Goal: Transaction & Acquisition: Book appointment/travel/reservation

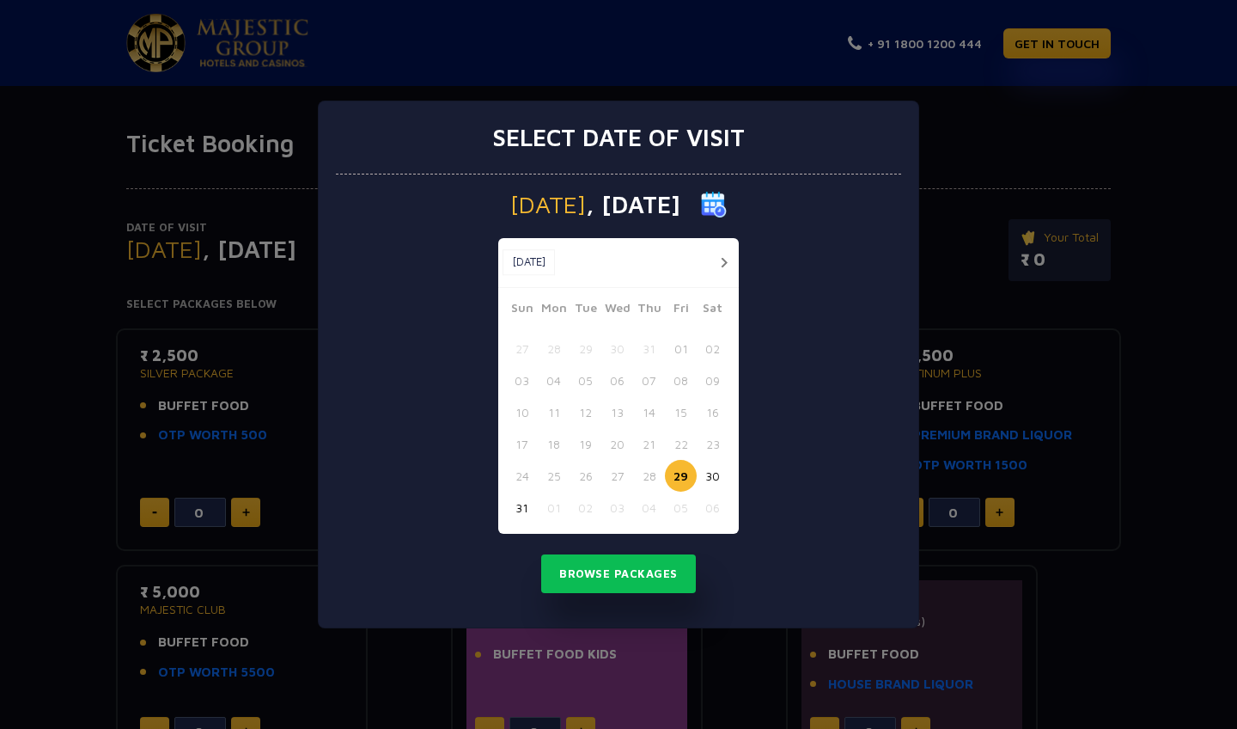
click at [709, 262] on div at bounding box center [719, 262] width 32 height 21
click at [723, 262] on button "button" at bounding box center [723, 262] width 21 height 21
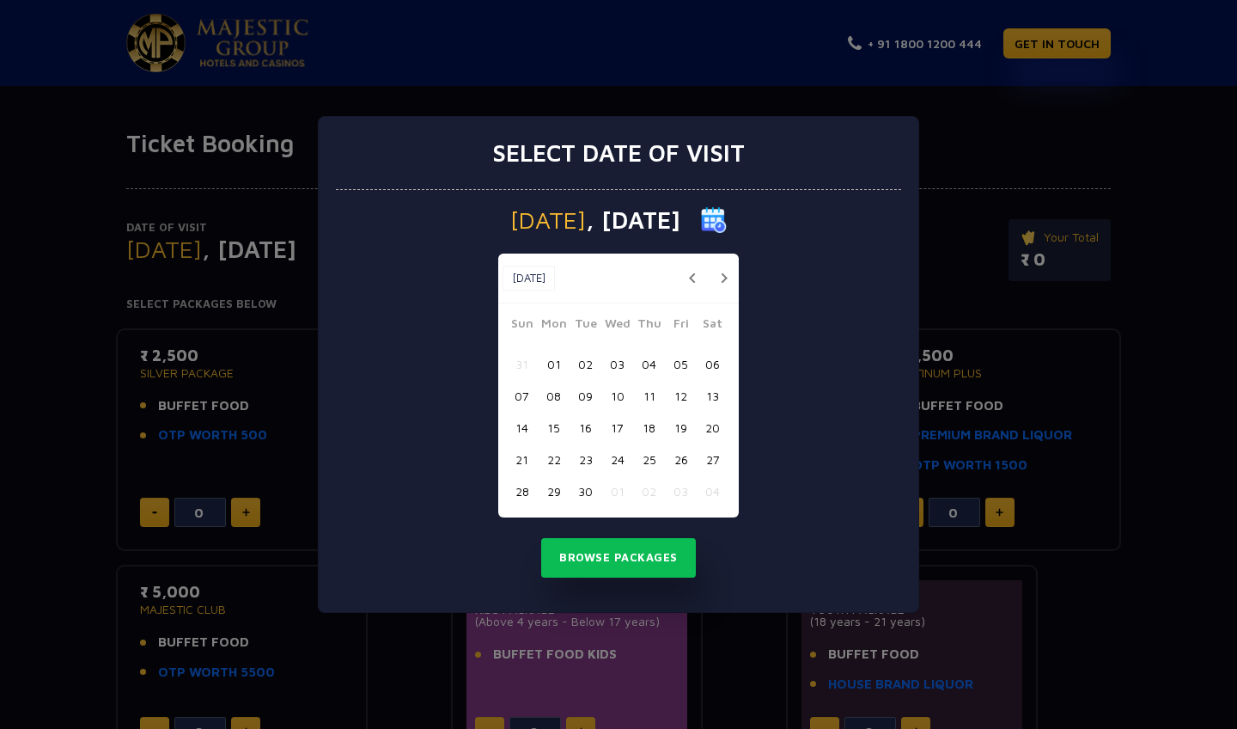
click at [723, 262] on div "[DATE] [DATE]" at bounding box center [618, 278] width 241 height 50
click at [721, 272] on button "button" at bounding box center [723, 277] width 21 height 21
click at [571, 485] on button "28" at bounding box center [586, 491] width 32 height 32
click at [563, 489] on button "27" at bounding box center [554, 491] width 32 height 32
click at [582, 542] on button "Browse Packages" at bounding box center [618, 558] width 155 height 40
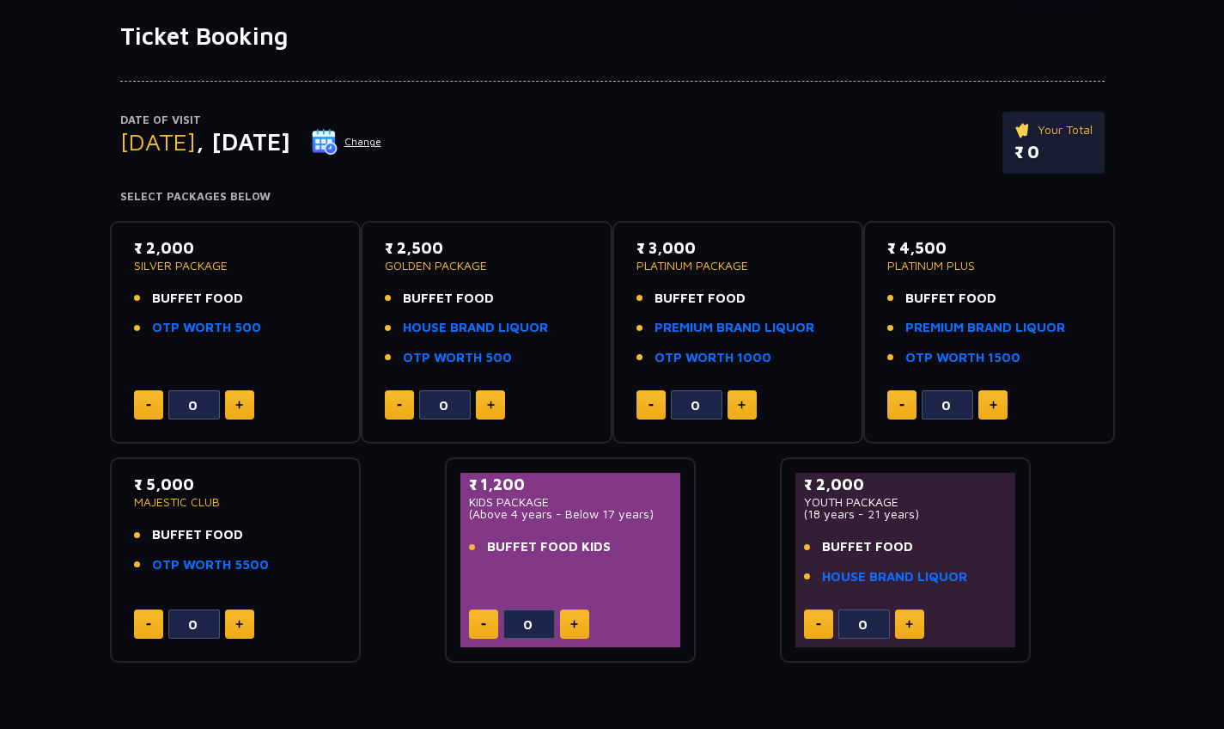
scroll to position [112, 0]
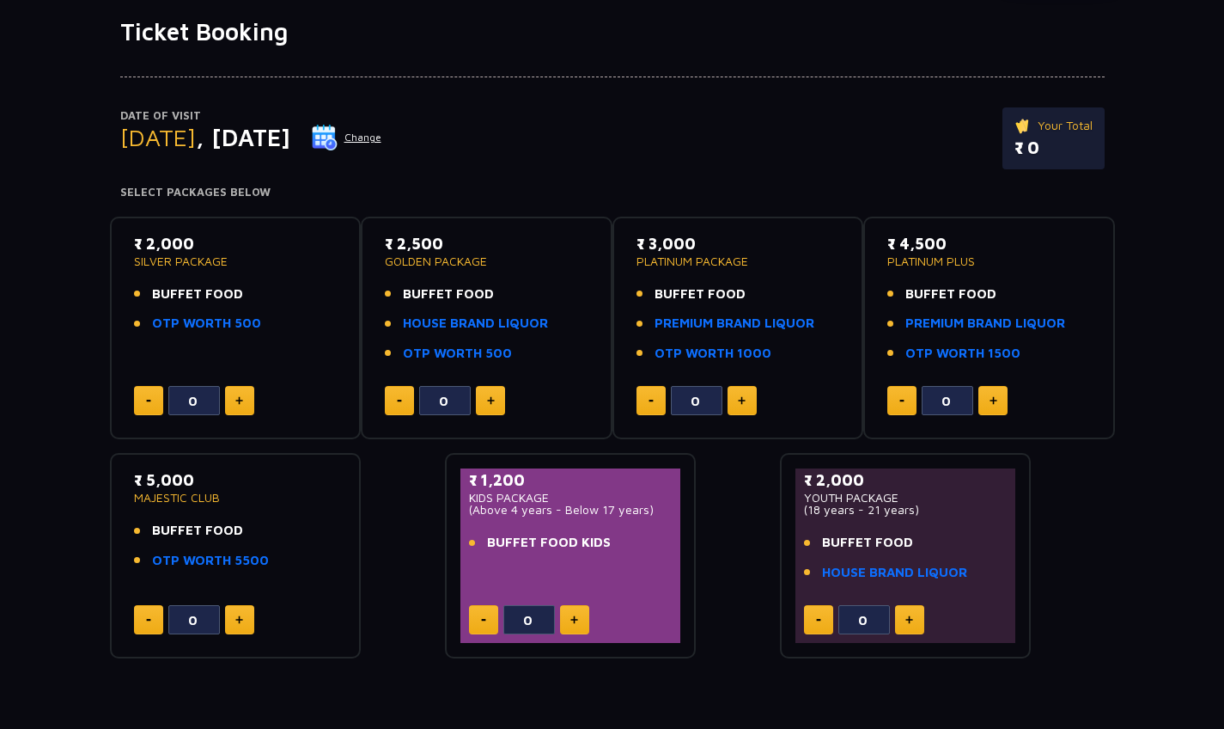
click at [245, 619] on button at bounding box center [239, 619] width 29 height 29
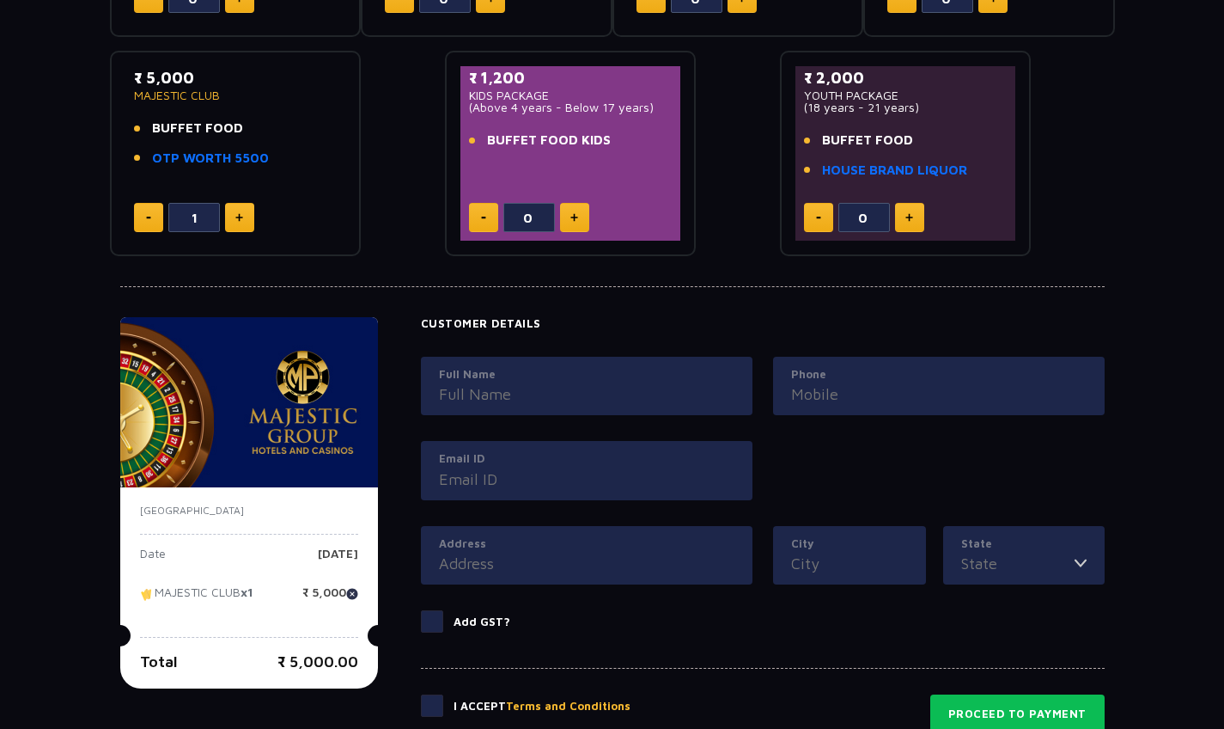
scroll to position [522, 0]
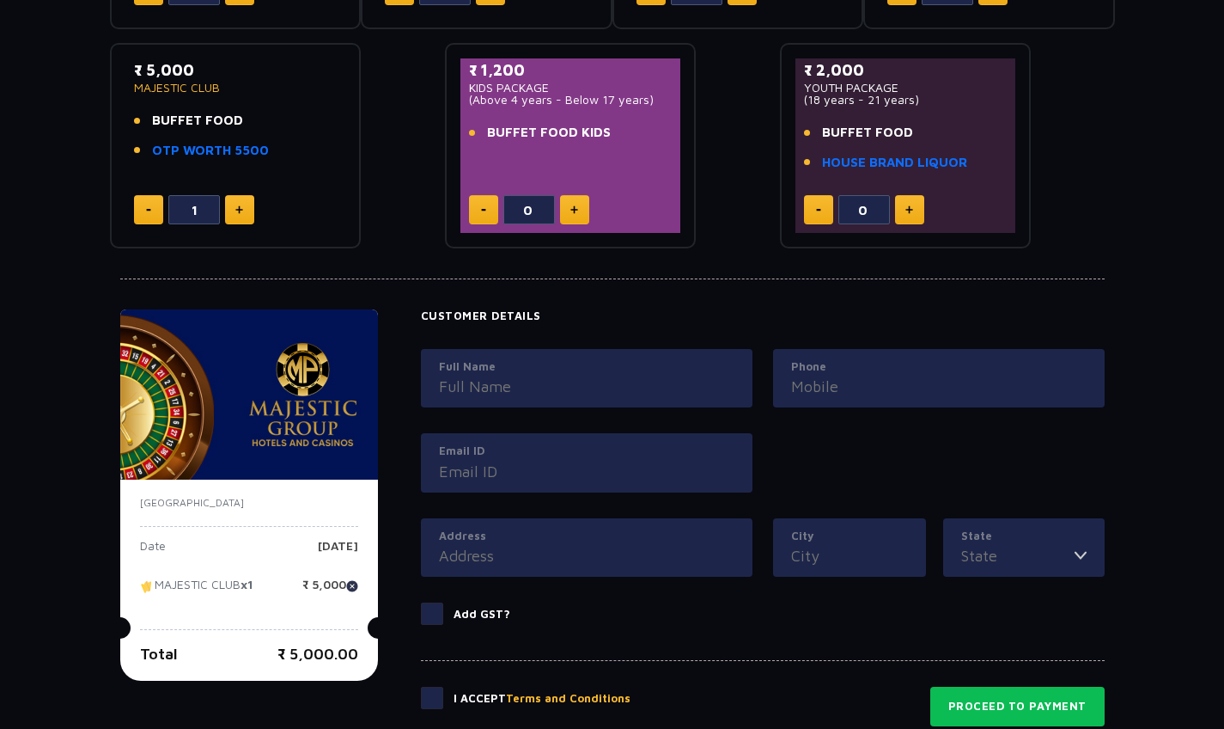
click at [144, 224] on div "₹ 5,000 MAJESTIC CLUB BUFFET FOOD OTP WORTH 5500 1" at bounding box center [235, 145] width 221 height 174
click at [144, 202] on button at bounding box center [148, 209] width 29 height 29
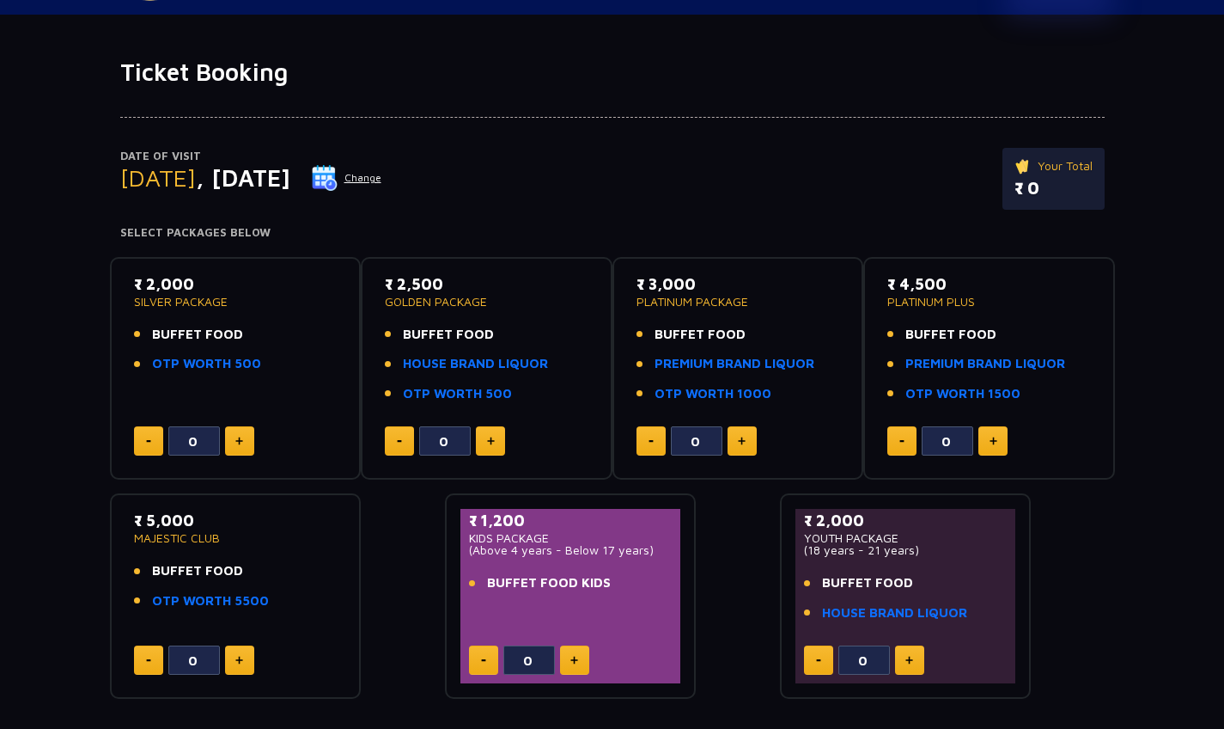
scroll to position [70, 0]
click at [193, 594] on link "OTP WORTH 5500" at bounding box center [210, 602] width 117 height 20
click at [363, 169] on div "[DATE] Change" at bounding box center [251, 178] width 262 height 27
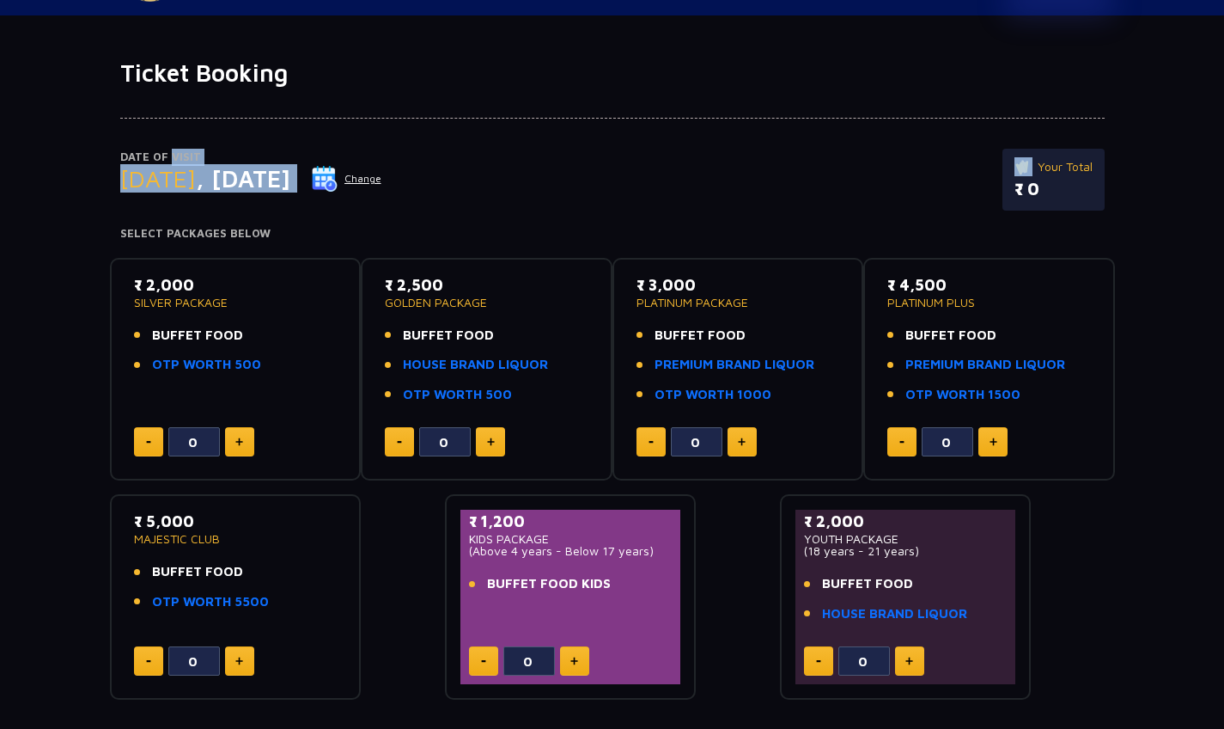
drag, startPoint x: 363, startPoint y: 169, endPoint x: 167, endPoint y: 154, distance: 196.5
click at [167, 154] on div "Date of Visit [DATE] Change" at bounding box center [251, 171] width 262 height 45
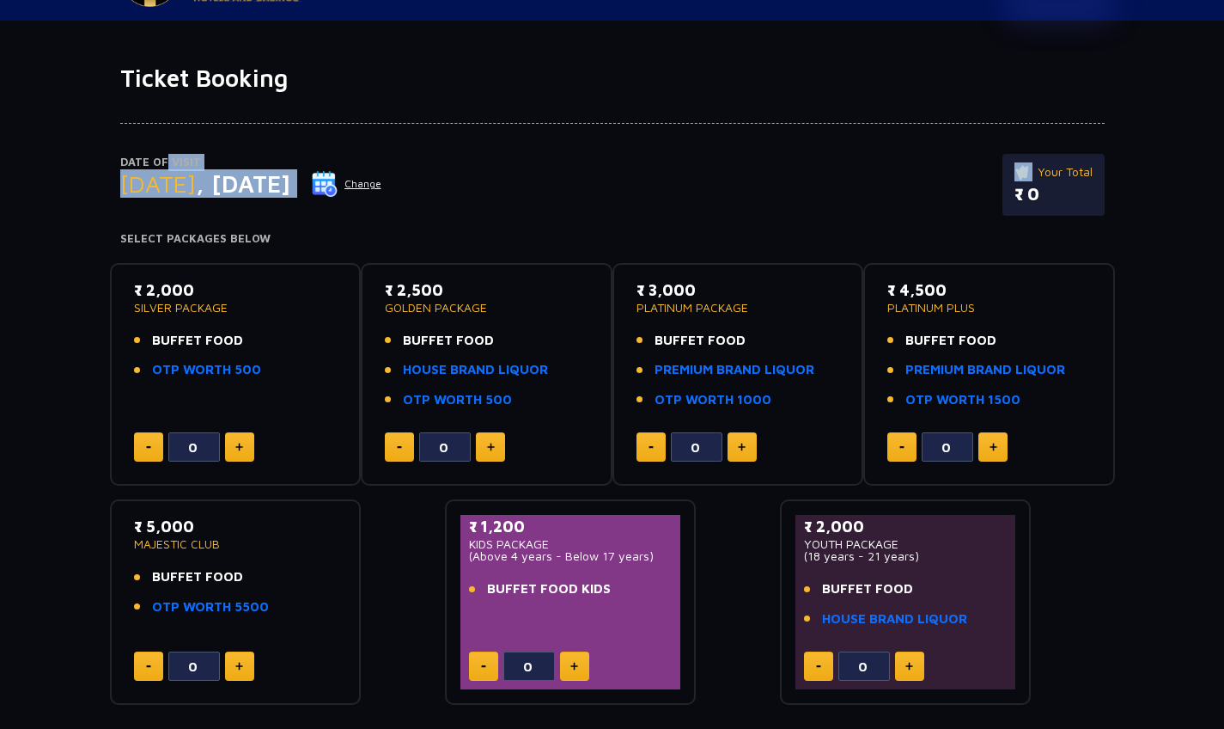
scroll to position [142, 0]
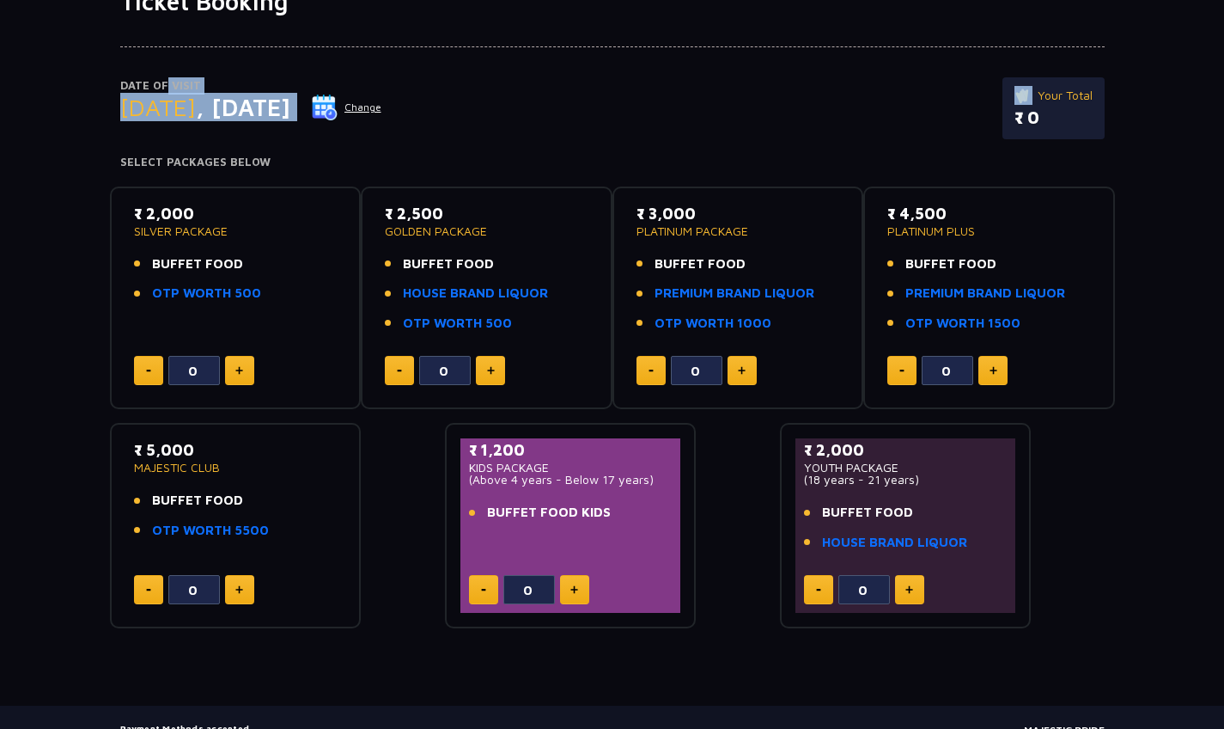
click at [245, 582] on button at bounding box center [239, 589] width 29 height 29
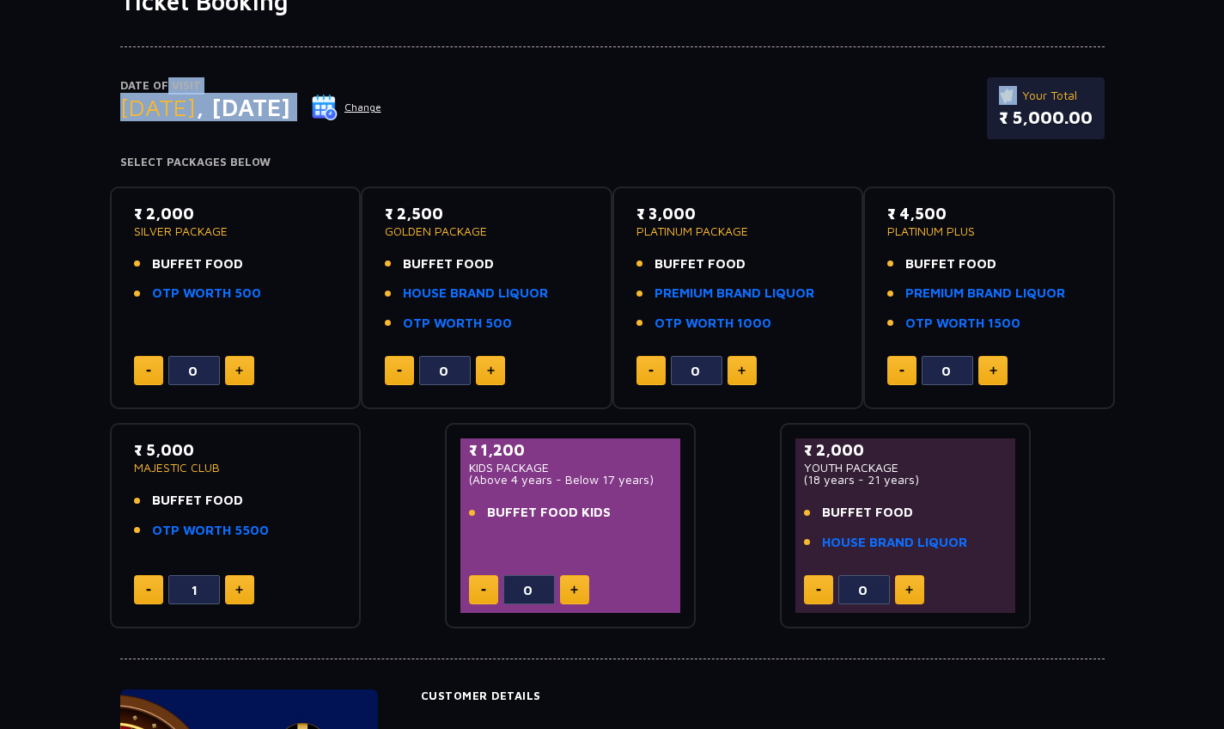
click at [245, 583] on button at bounding box center [239, 589] width 29 height 29
click at [145, 589] on button at bounding box center [148, 589] width 29 height 29
type input "0"
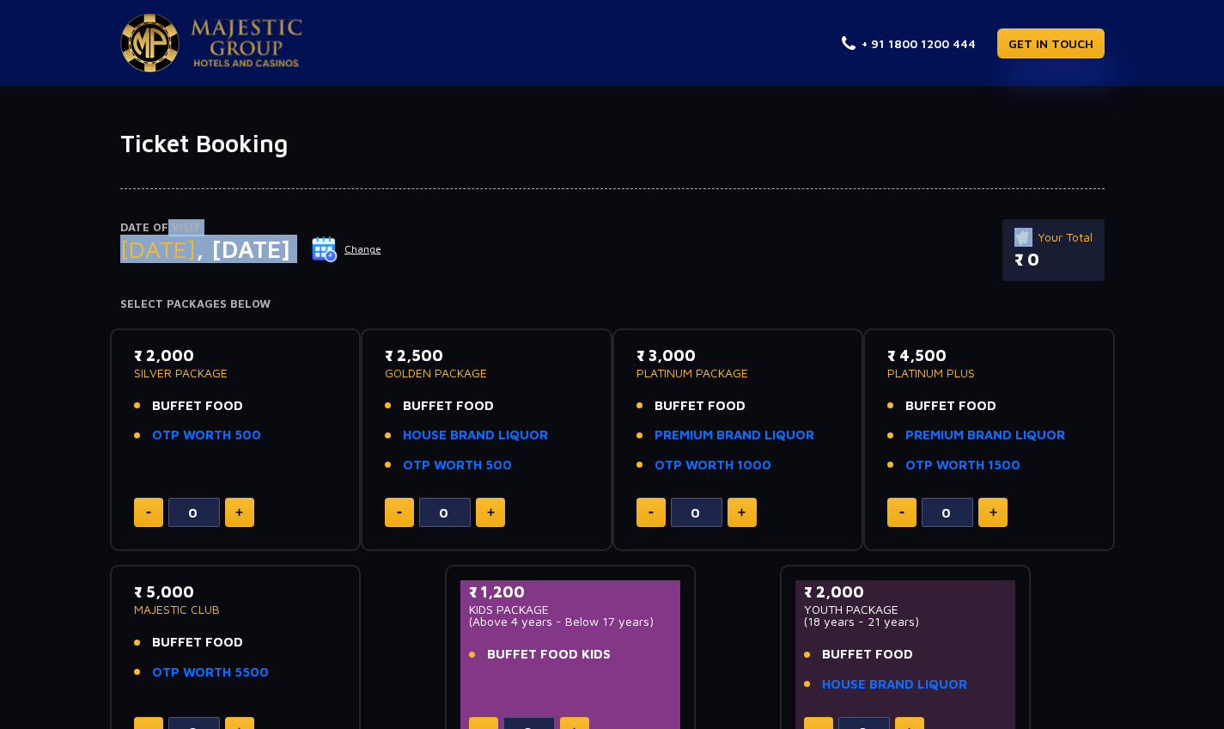
scroll to position [0, 0]
